Goal: Task Accomplishment & Management: Complete application form

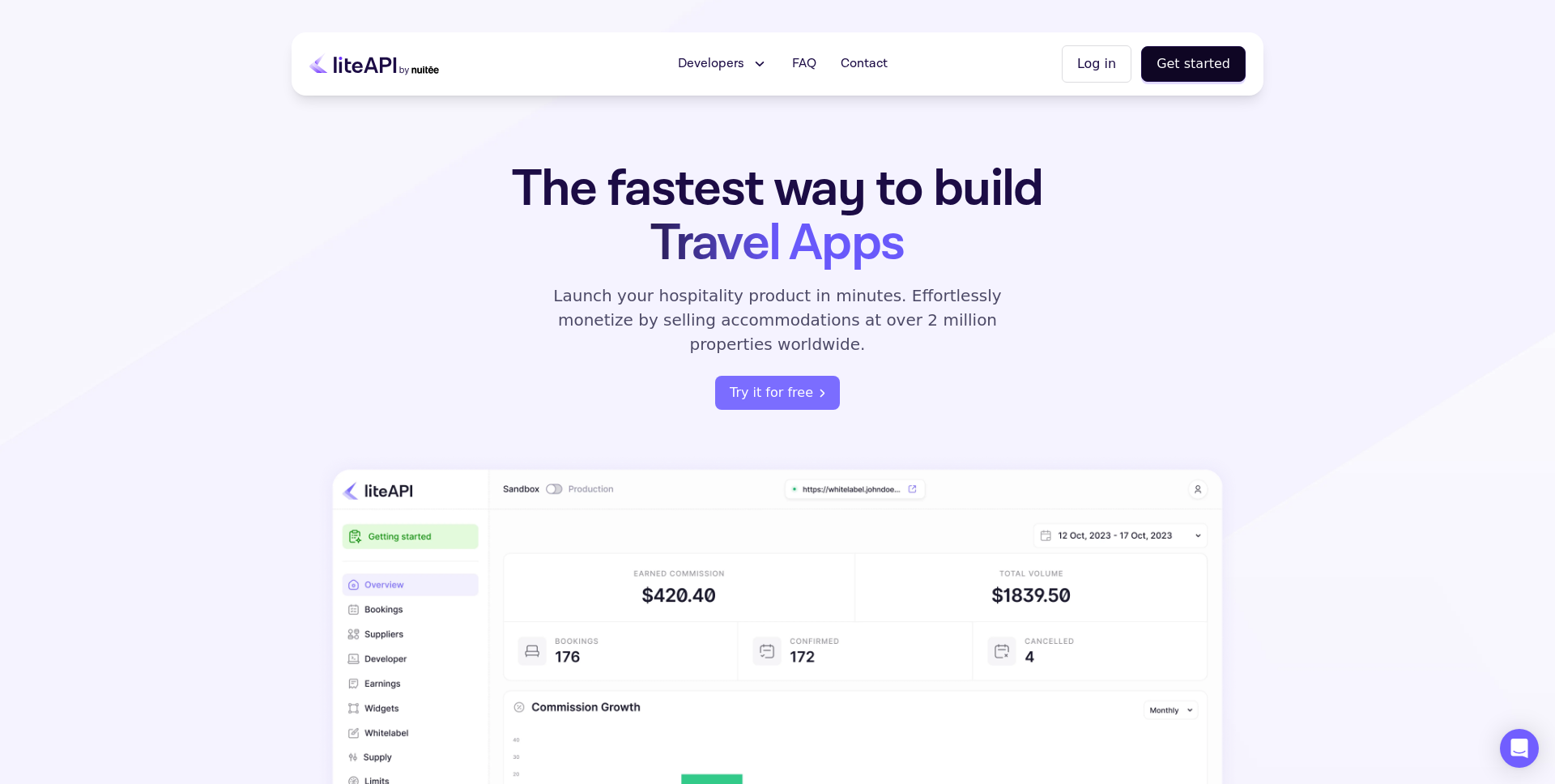
click at [1094, 62] on button "Log in" at bounding box center [1096, 64] width 69 height 37
click at [1106, 67] on button "Log in" at bounding box center [1096, 64] width 69 height 37
drag, startPoint x: 367, startPoint y: 274, endPoint x: 327, endPoint y: 323, distance: 63.3
click at [367, 274] on div "The fastest way to build Travel Apps Launch your hospitality product in minutes…" at bounding box center [777, 585] width 972 height 846
click at [1204, 66] on button "Get started" at bounding box center [1193, 63] width 104 height 36
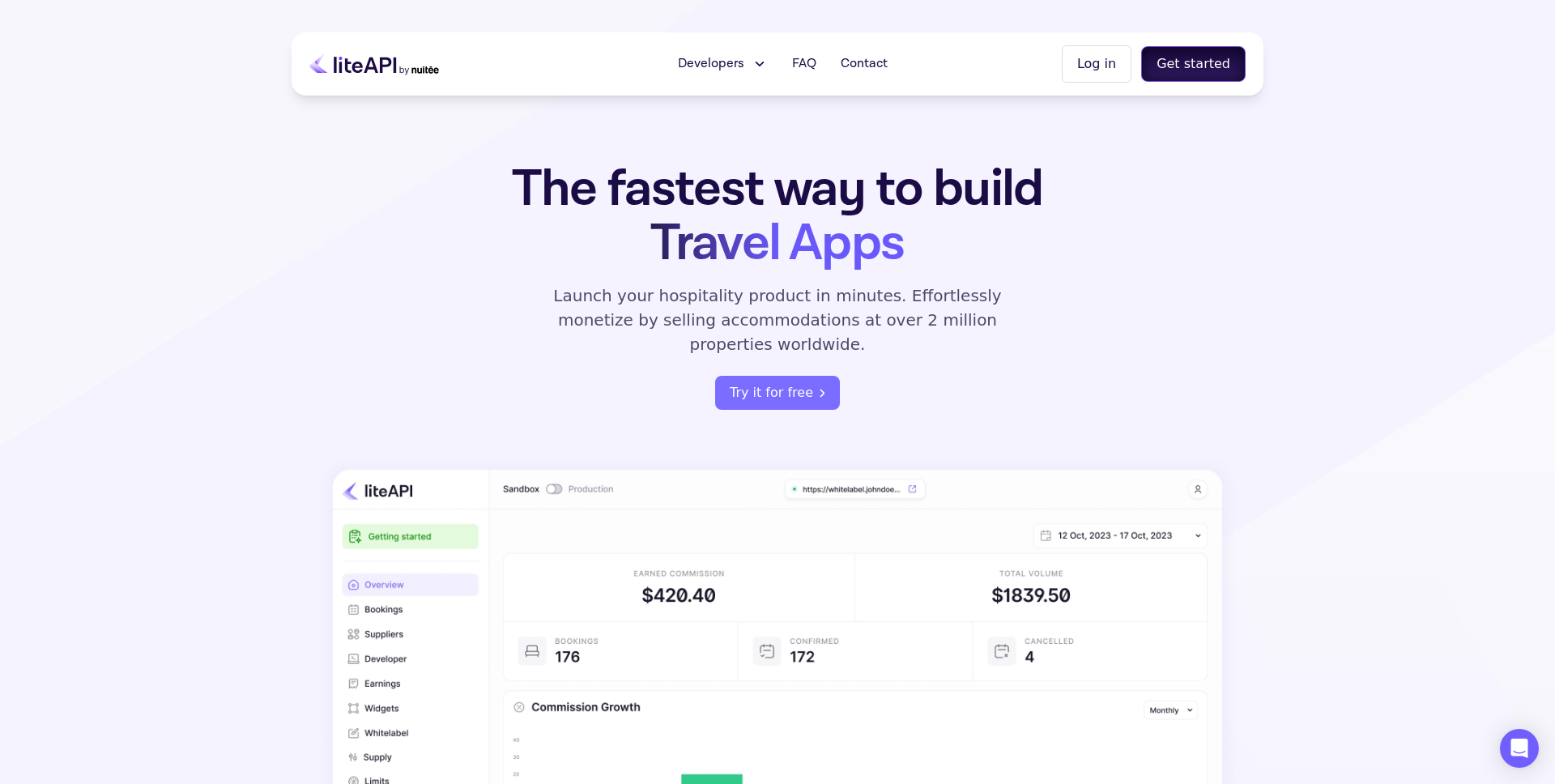
click at [1203, 66] on button "Get started" at bounding box center [1193, 63] width 104 height 36
drag, startPoint x: 1098, startPoint y: 65, endPoint x: 1092, endPoint y: 80, distance: 16.2
click at [1098, 65] on button "Log in" at bounding box center [1096, 64] width 69 height 37
click at [1206, 183] on div "The fastest way to build Travel Apps Launch your hospitality product in minutes…" at bounding box center [777, 585] width 972 height 846
click at [1219, 60] on button "Get started" at bounding box center [1193, 63] width 104 height 36
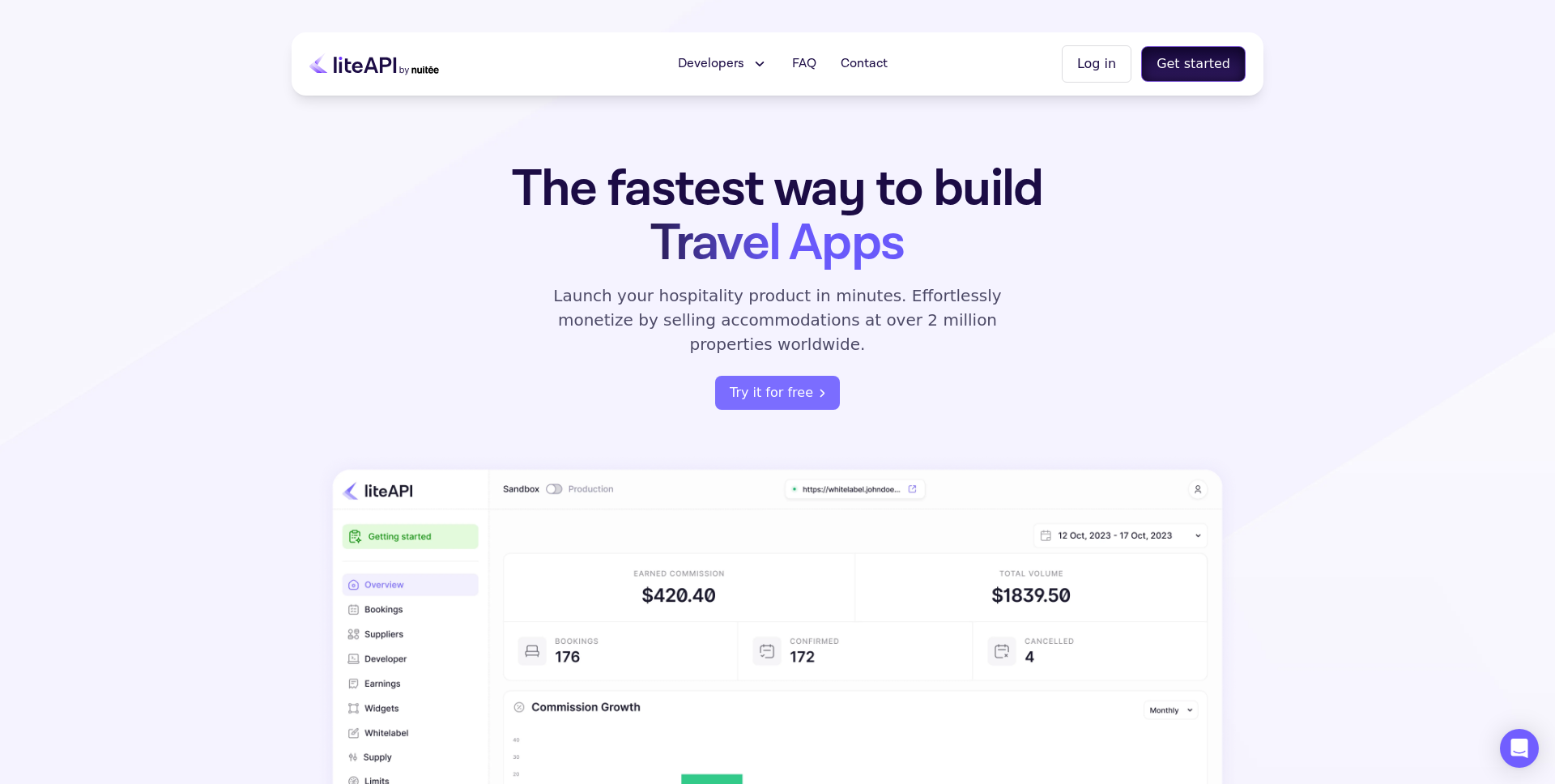
click at [1163, 52] on button "Get started" at bounding box center [1193, 63] width 104 height 36
